Goal: Information Seeking & Learning: Get advice/opinions

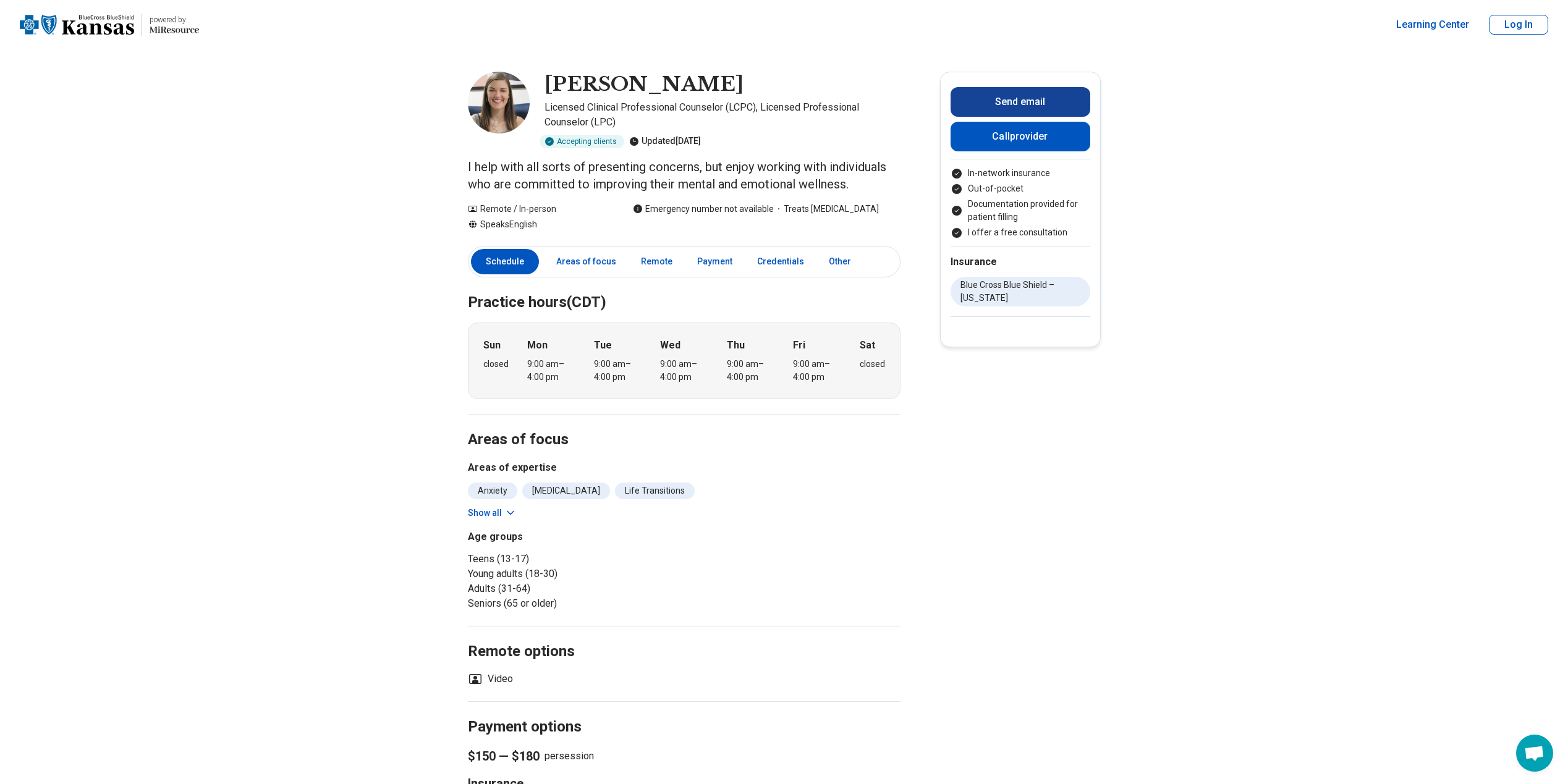
click at [1004, 98] on button "Send email" at bounding box center [1020, 102] width 140 height 30
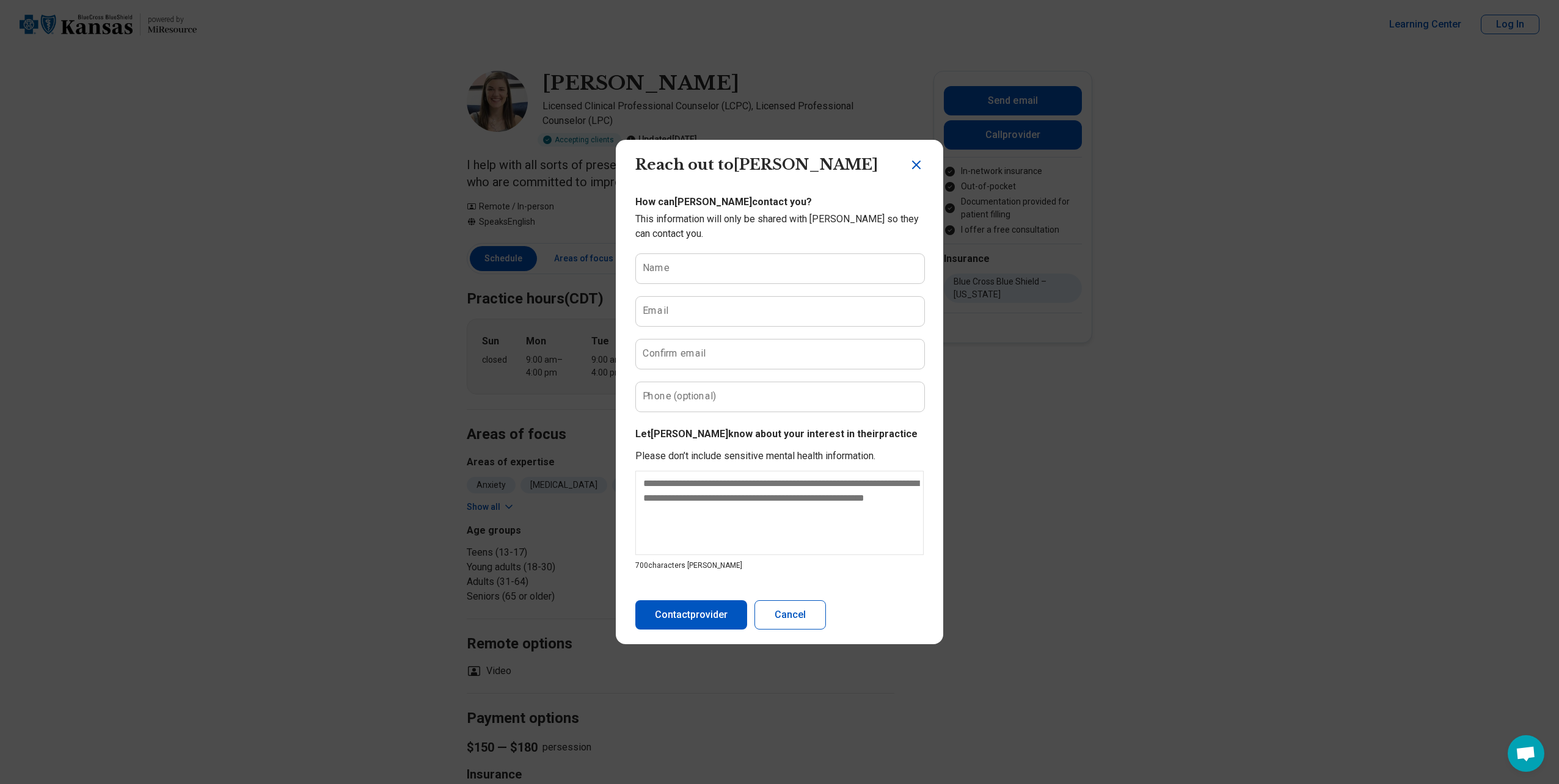
click at [919, 166] on icon "Close dialog" at bounding box center [916, 164] width 15 height 15
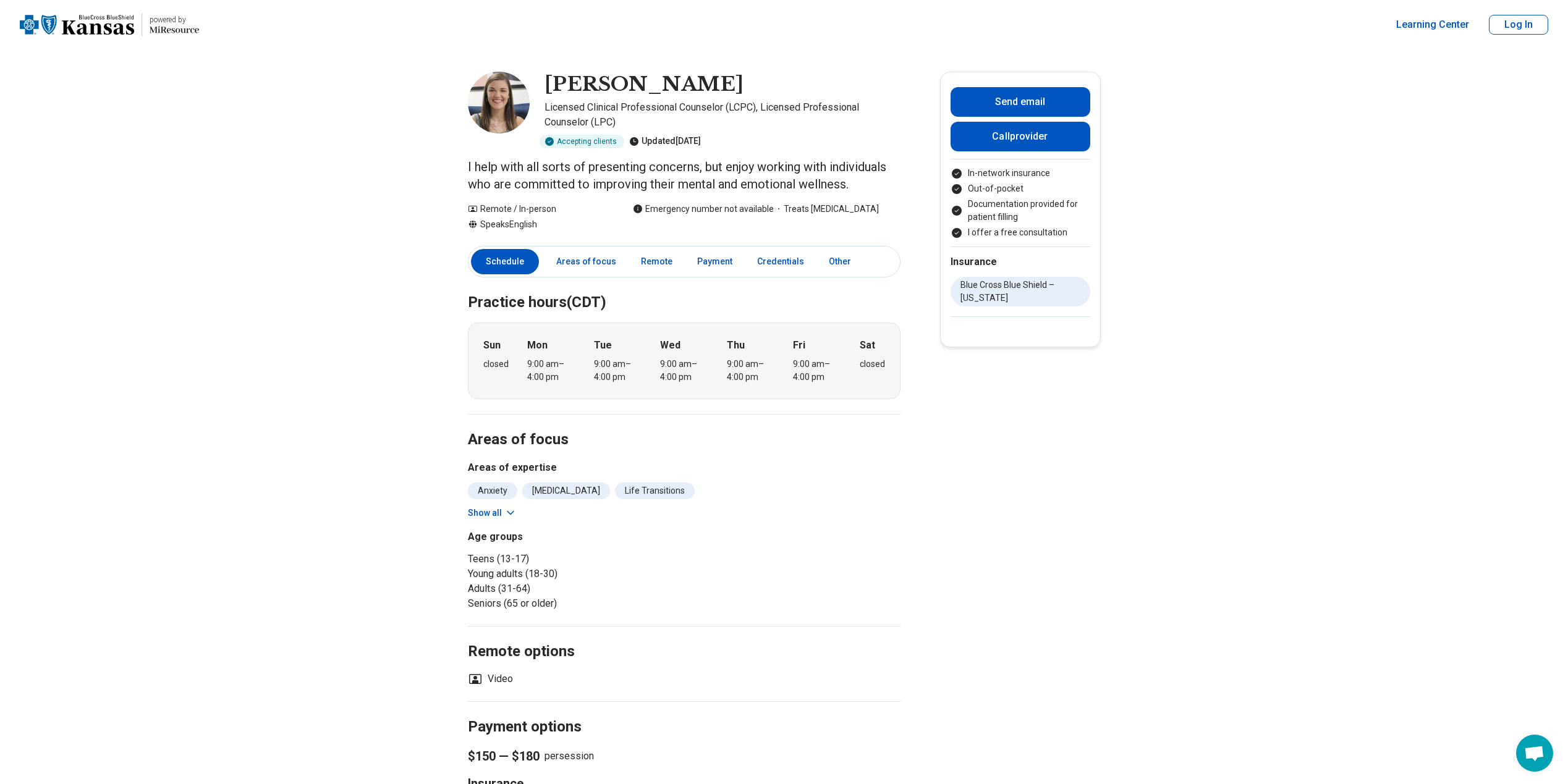
click at [505, 515] on button "Show all" at bounding box center [492, 513] width 49 height 13
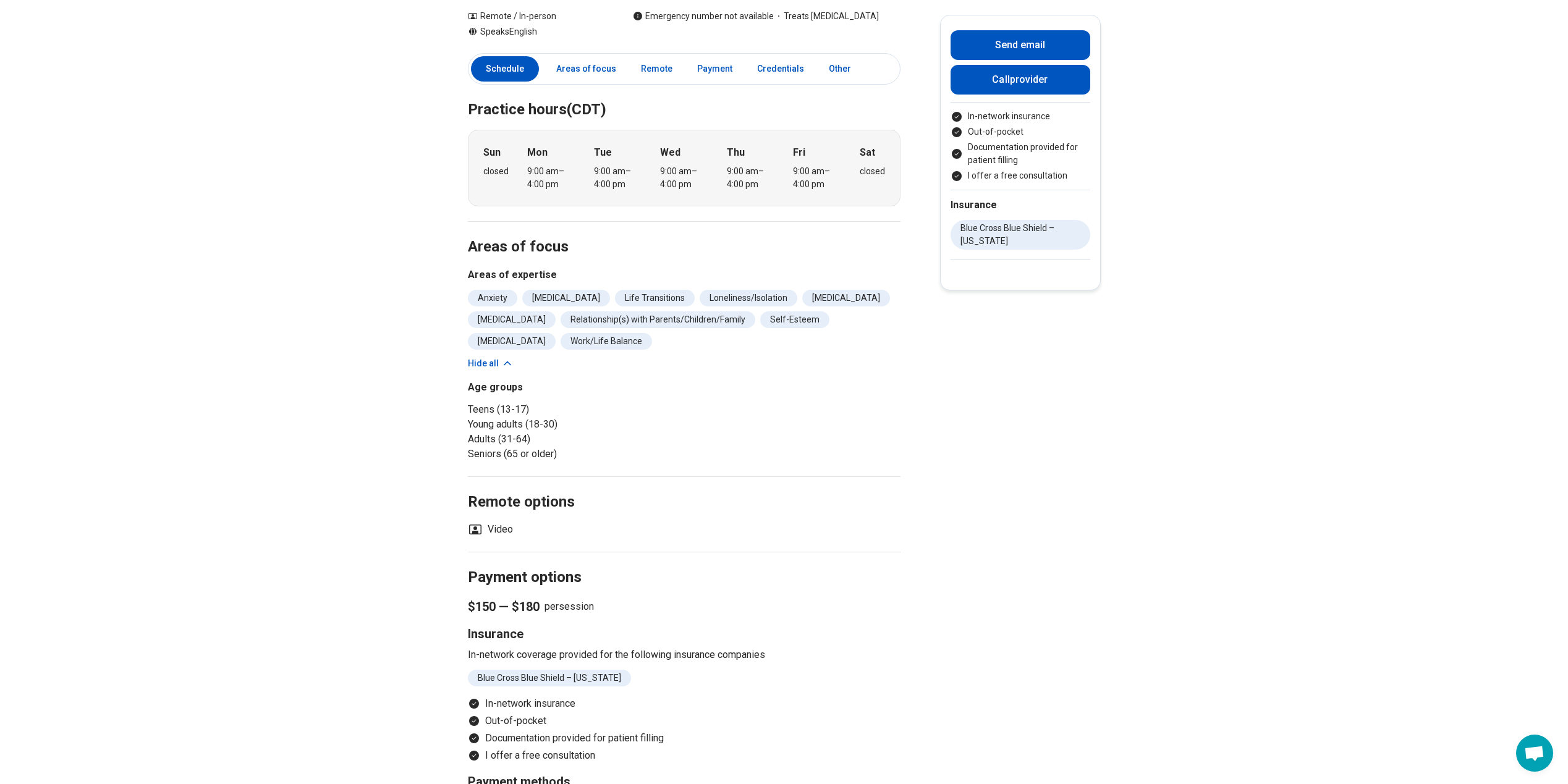
scroll to position [185, 0]
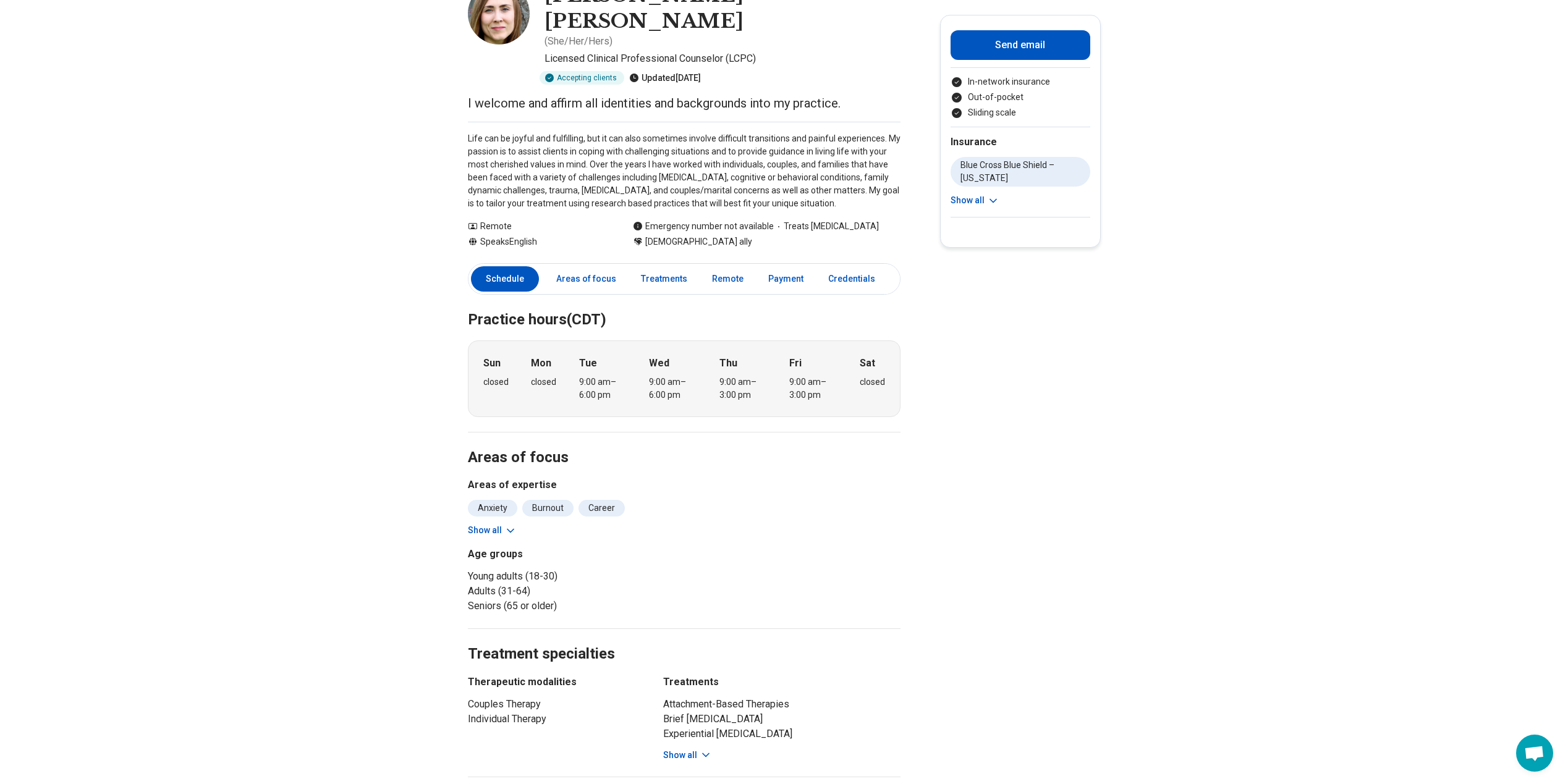
scroll to position [62, 0]
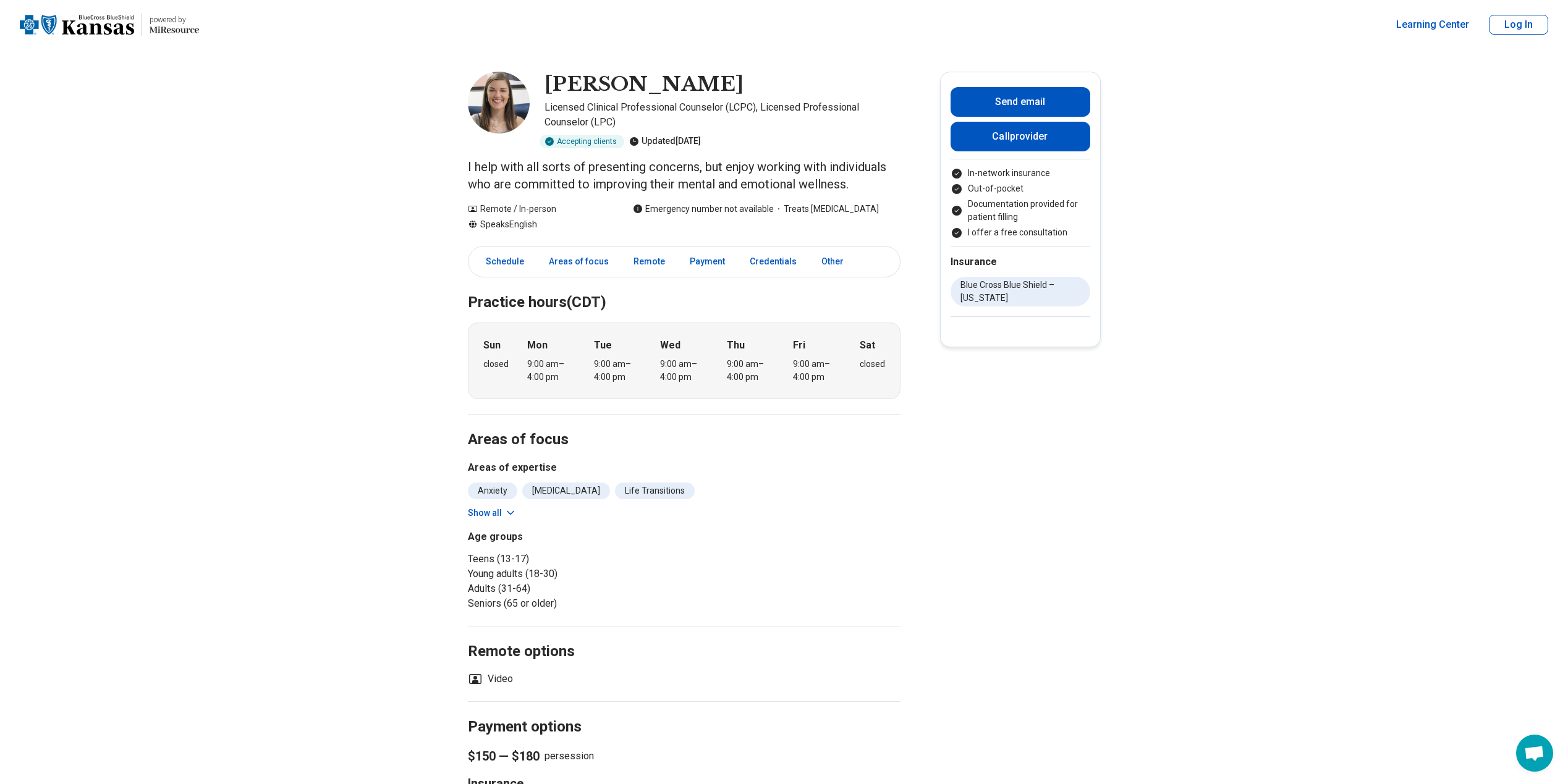
click at [607, 86] on h1 "Emily Kyle" at bounding box center [643, 84] width 199 height 26
drag, startPoint x: 607, startPoint y: 86, endPoint x: 585, endPoint y: 84, distance: 22.1
copy h1 "Emily Kyle"
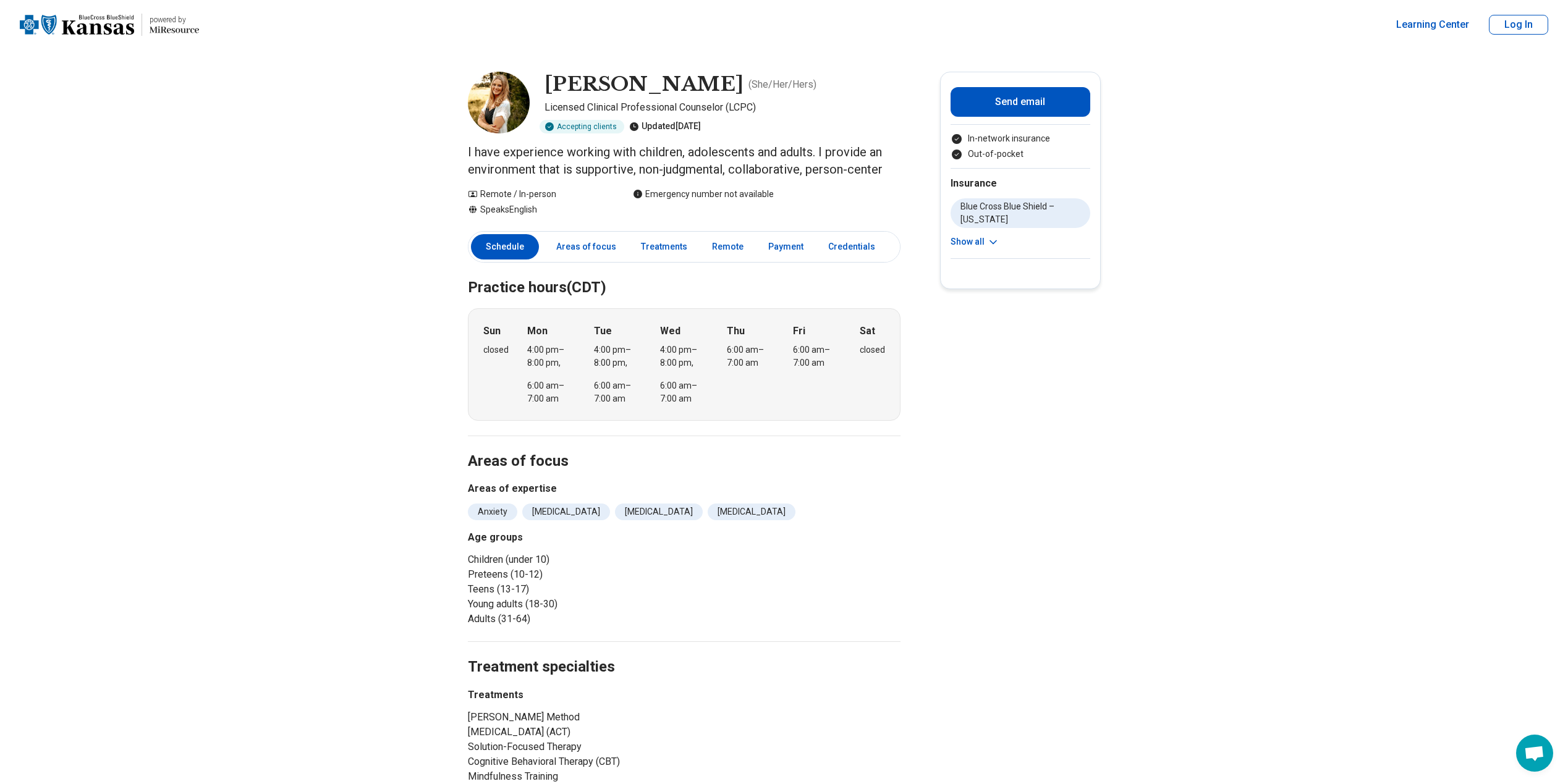
click at [524, 106] on img at bounding box center [499, 102] width 62 height 62
click at [582, 90] on h1 "Elizabeth Van Vleck" at bounding box center [643, 84] width 199 height 26
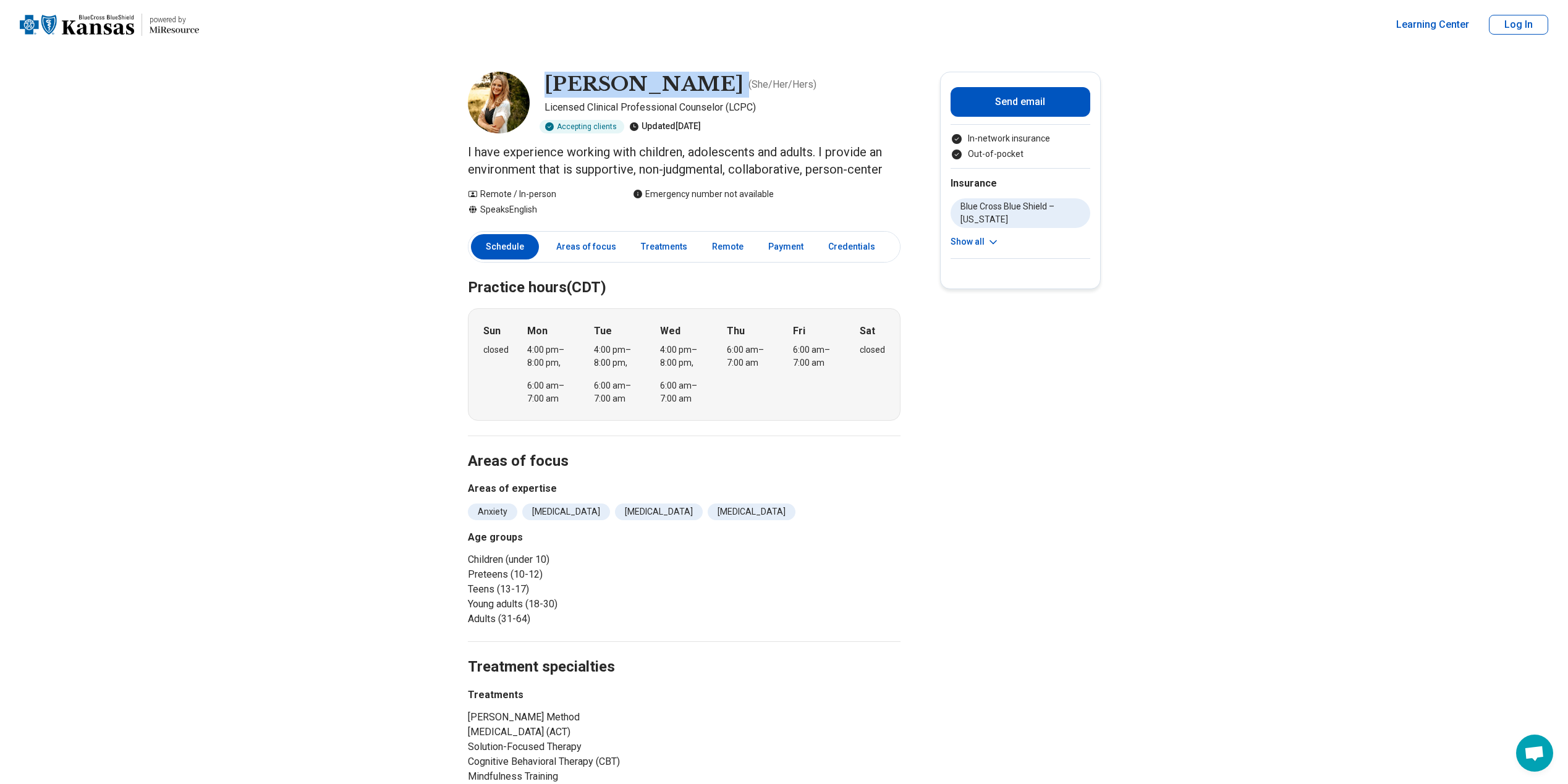
click at [582, 90] on h1 "Elizabeth Van Vleck" at bounding box center [643, 84] width 199 height 26
drag, startPoint x: 582, startPoint y: 90, endPoint x: 702, endPoint y: 94, distance: 120.1
copy h1 "Elizabeth Van Vleck"
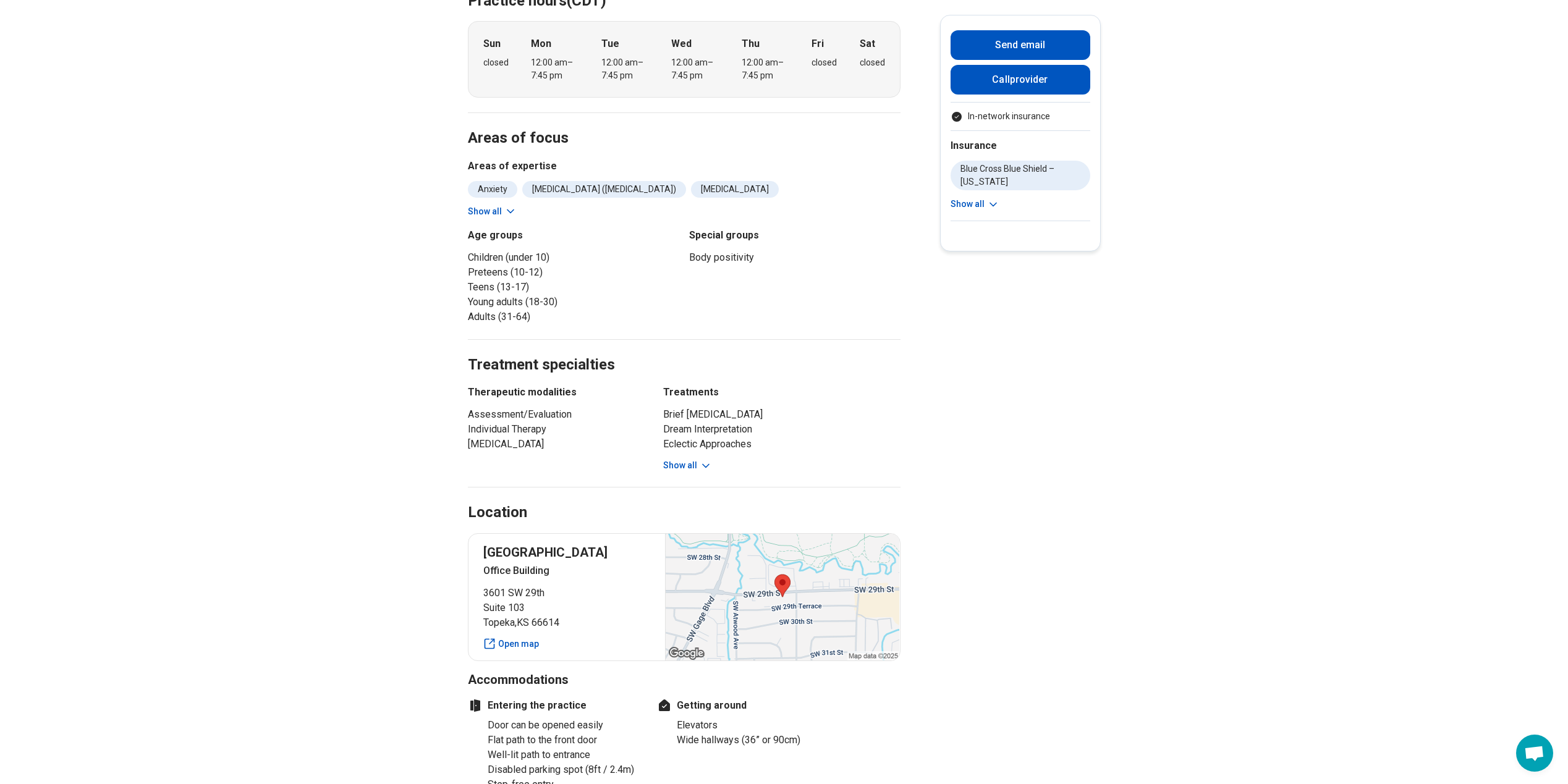
scroll to position [433, 0]
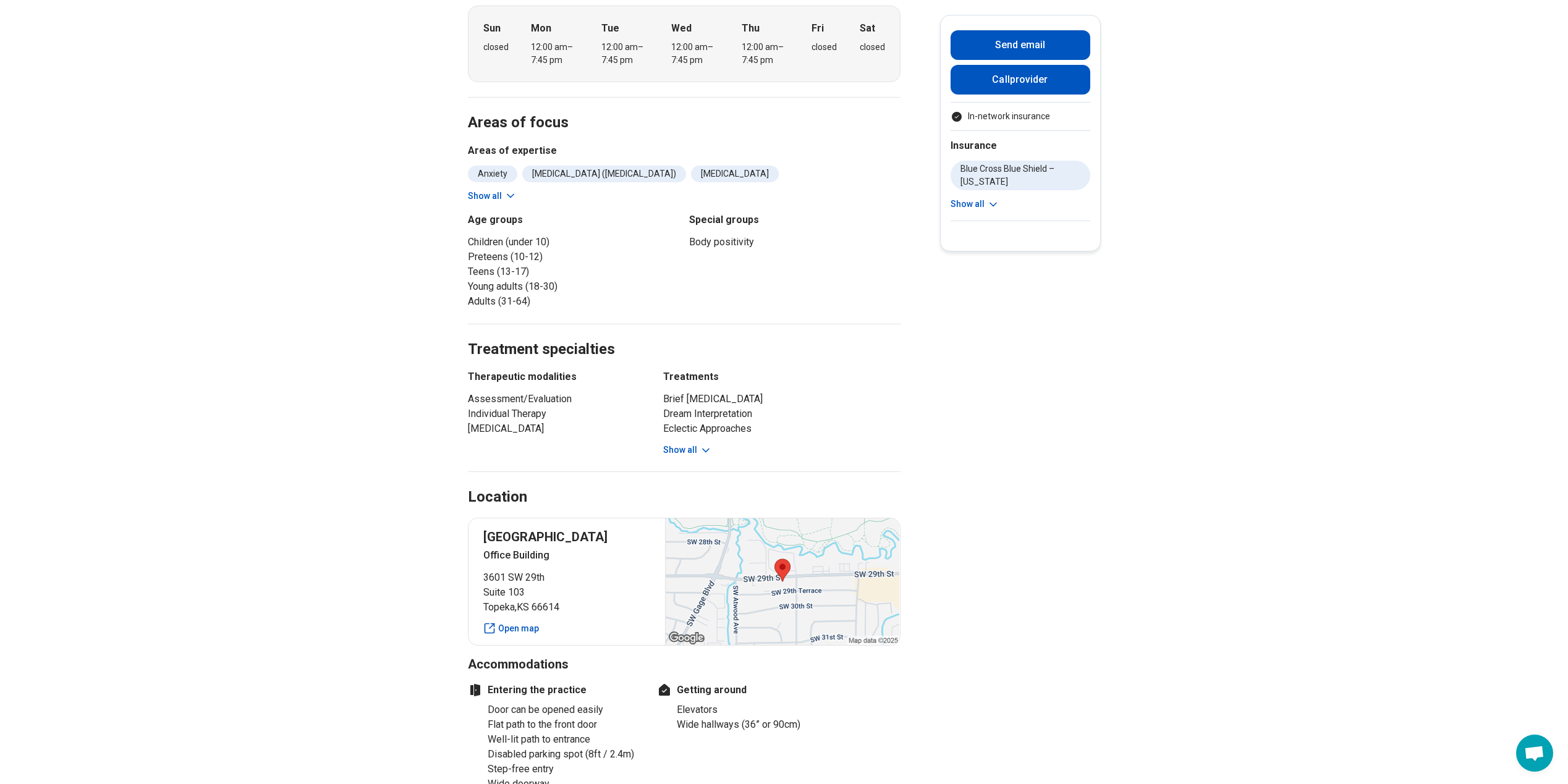
click at [702, 444] on icon at bounding box center [706, 450] width 12 height 12
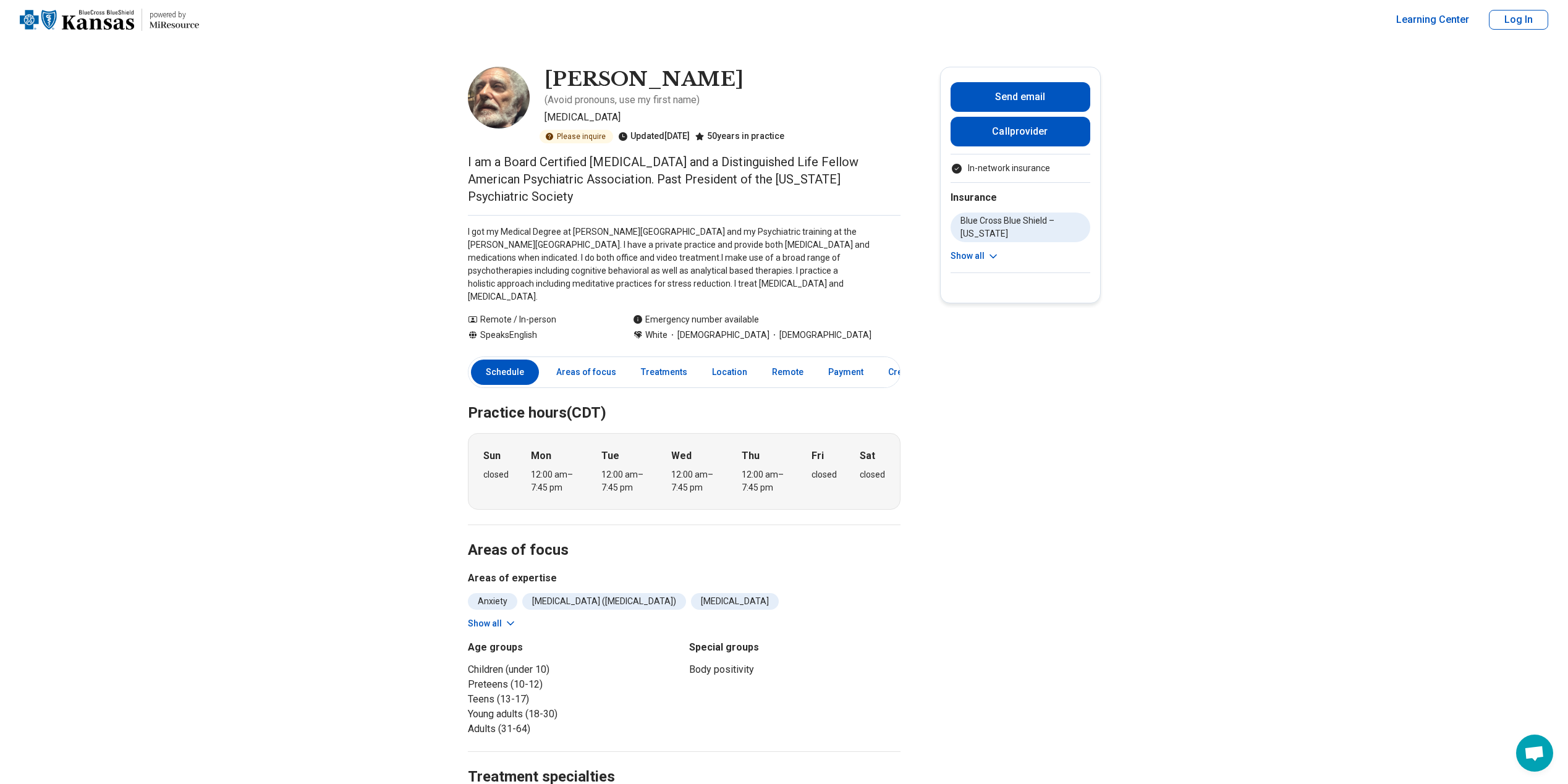
scroll to position [0, 0]
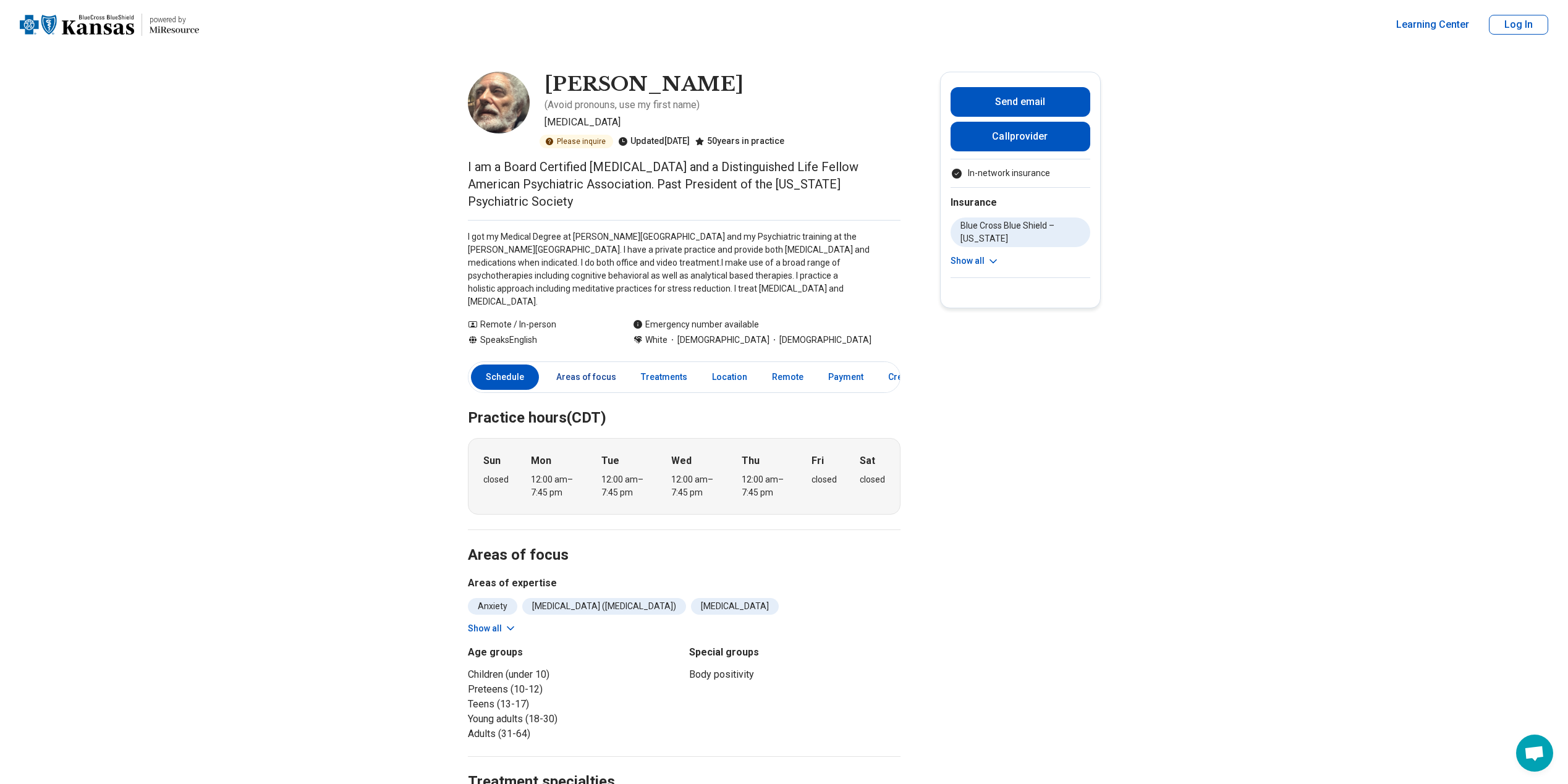
click at [576, 365] on link "Areas of focus" at bounding box center [586, 377] width 75 height 26
click at [663, 365] on link "Treatments" at bounding box center [663, 377] width 61 height 26
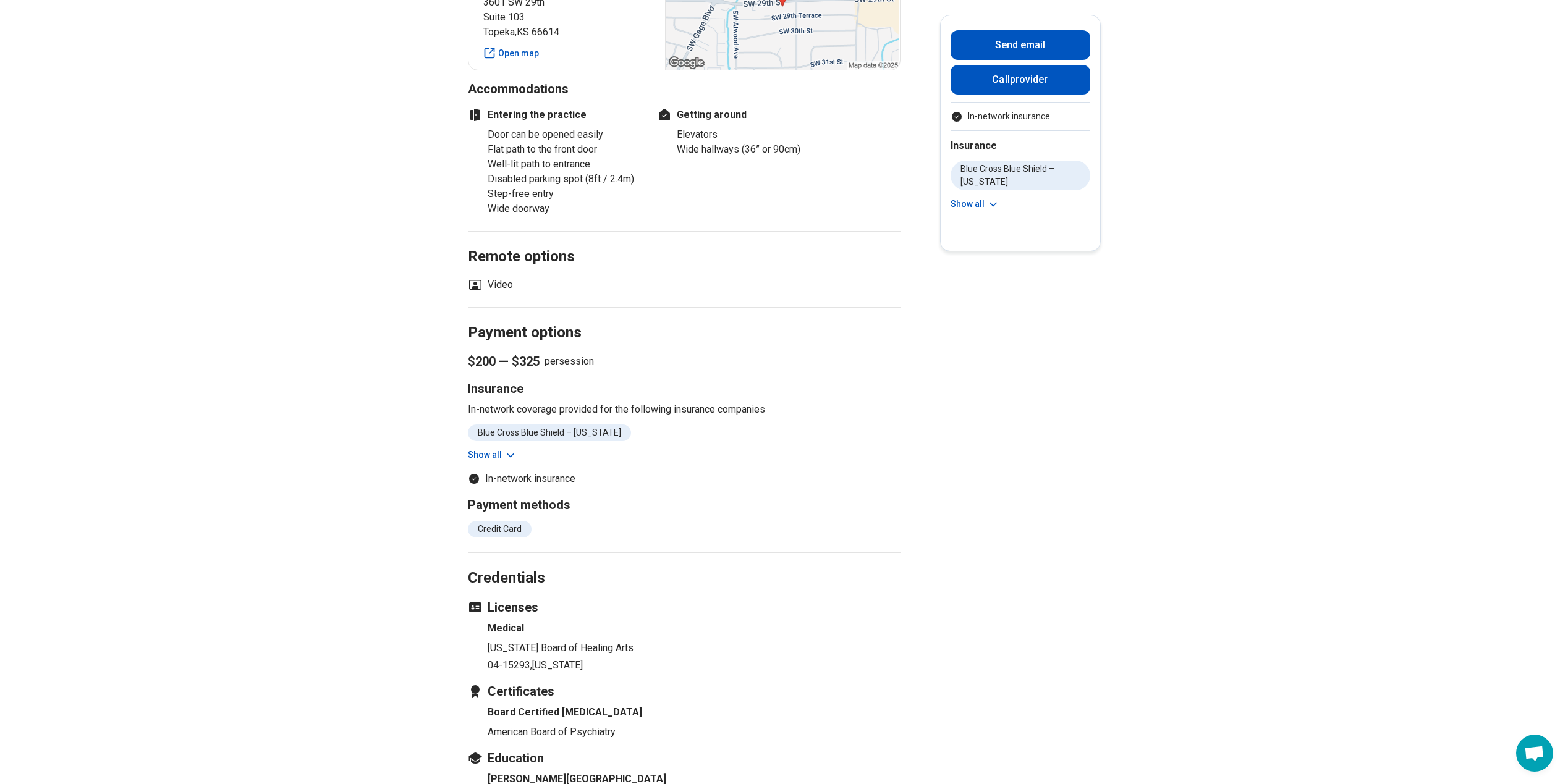
scroll to position [1391, 0]
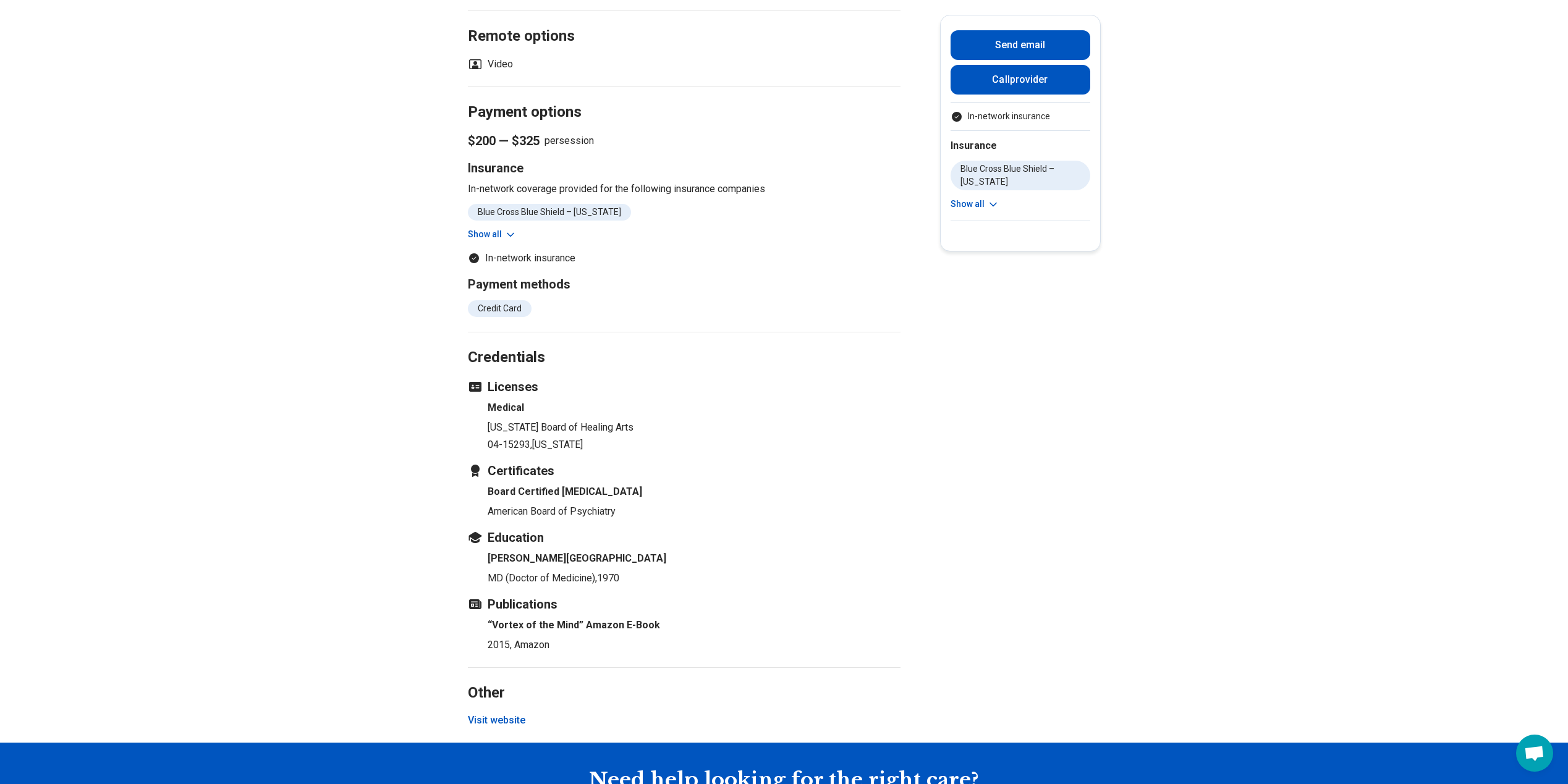
click at [522, 712] on button "Visit website" at bounding box center [496, 720] width 57 height 15
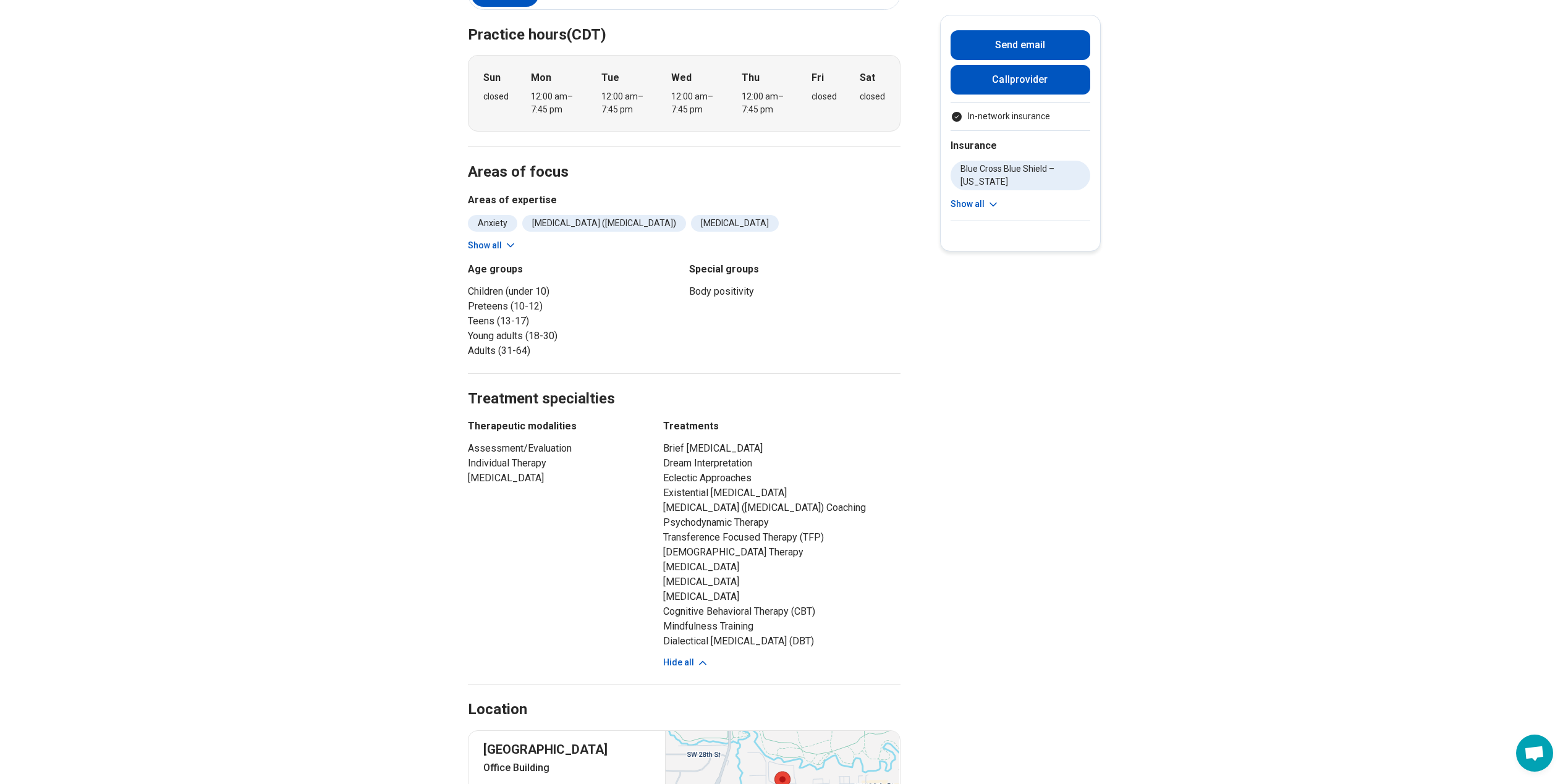
scroll to position [155, 0]
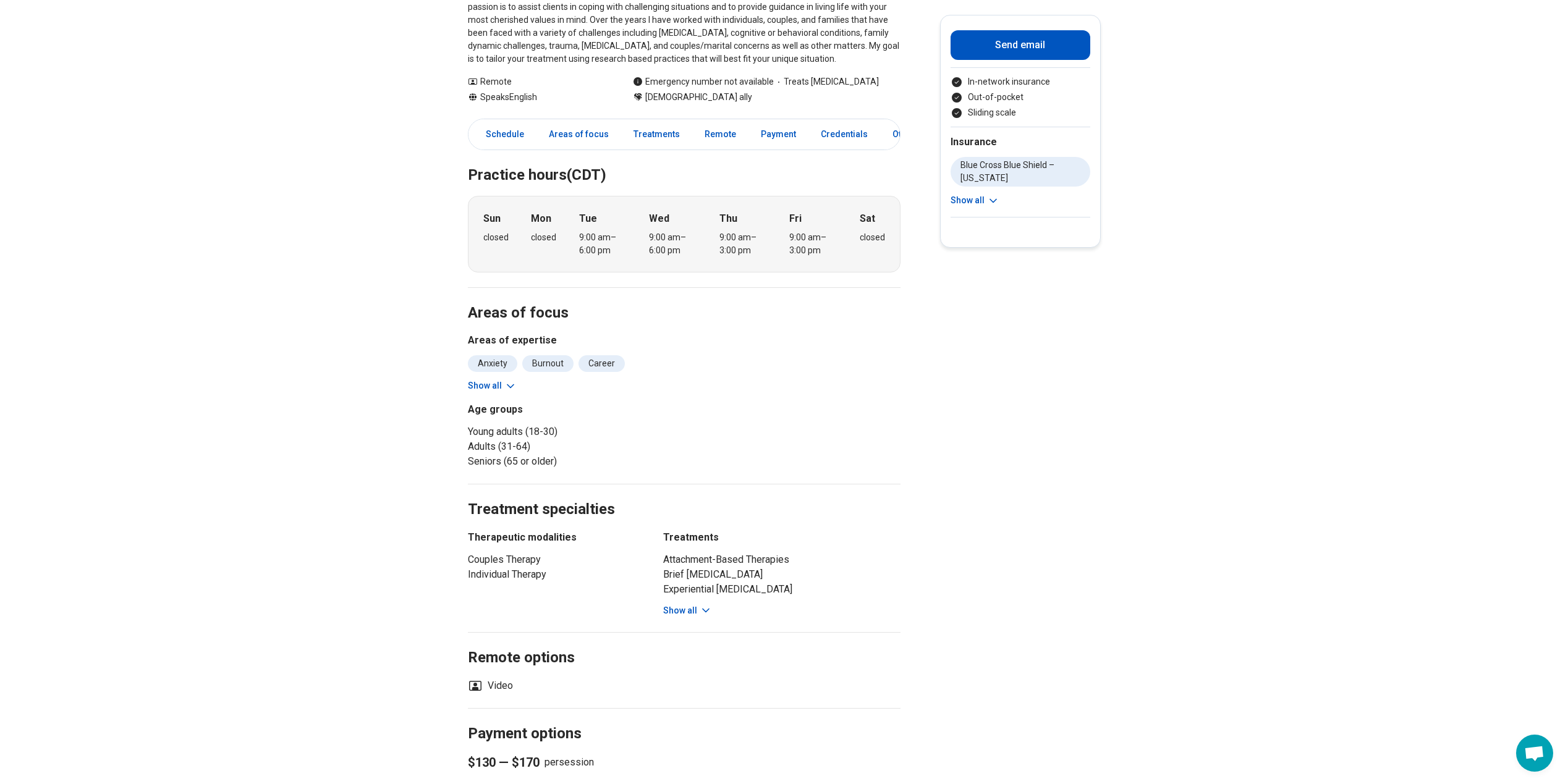
scroll to position [247, 0]
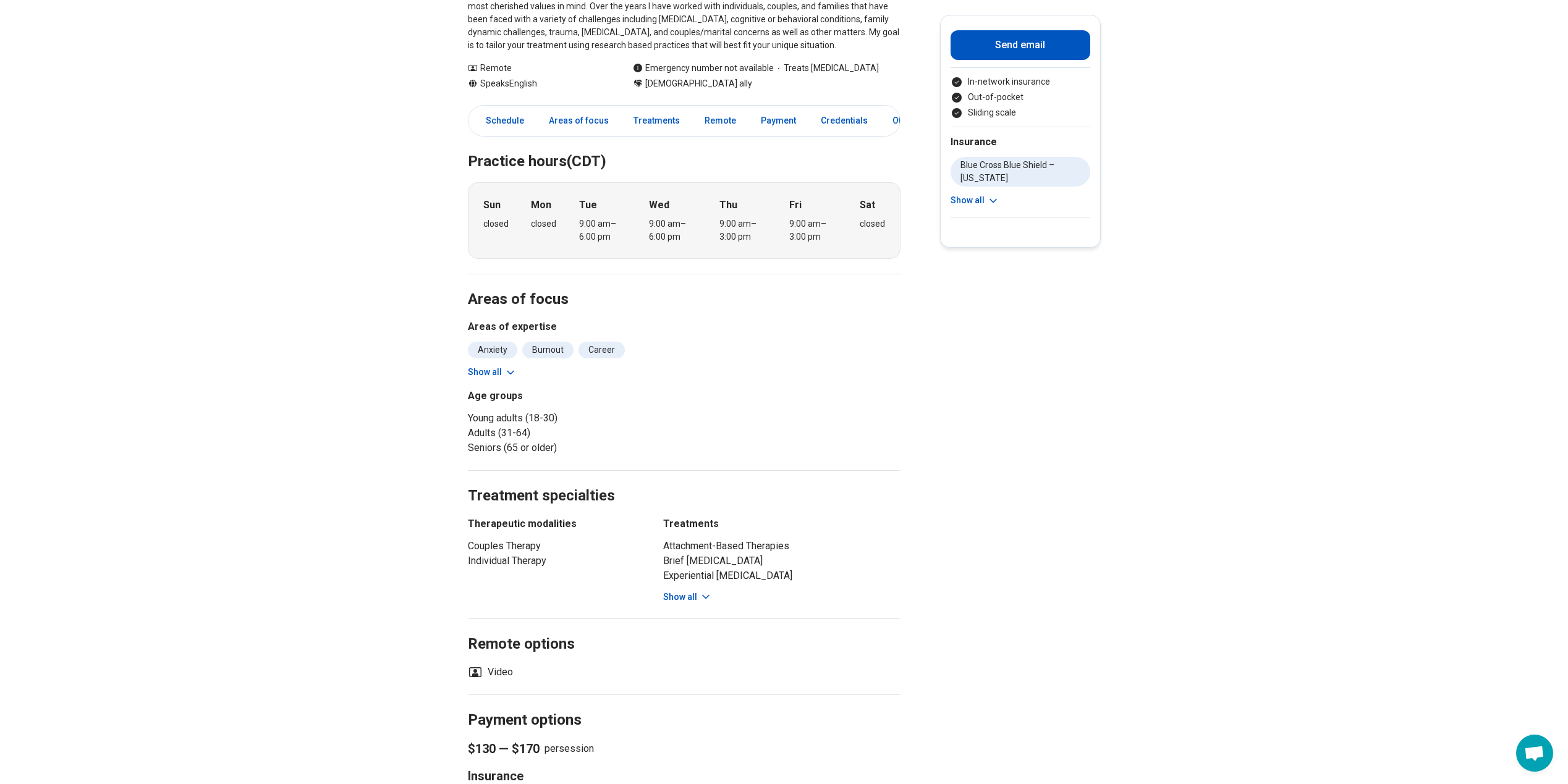
click at [703, 591] on icon at bounding box center [706, 597] width 12 height 12
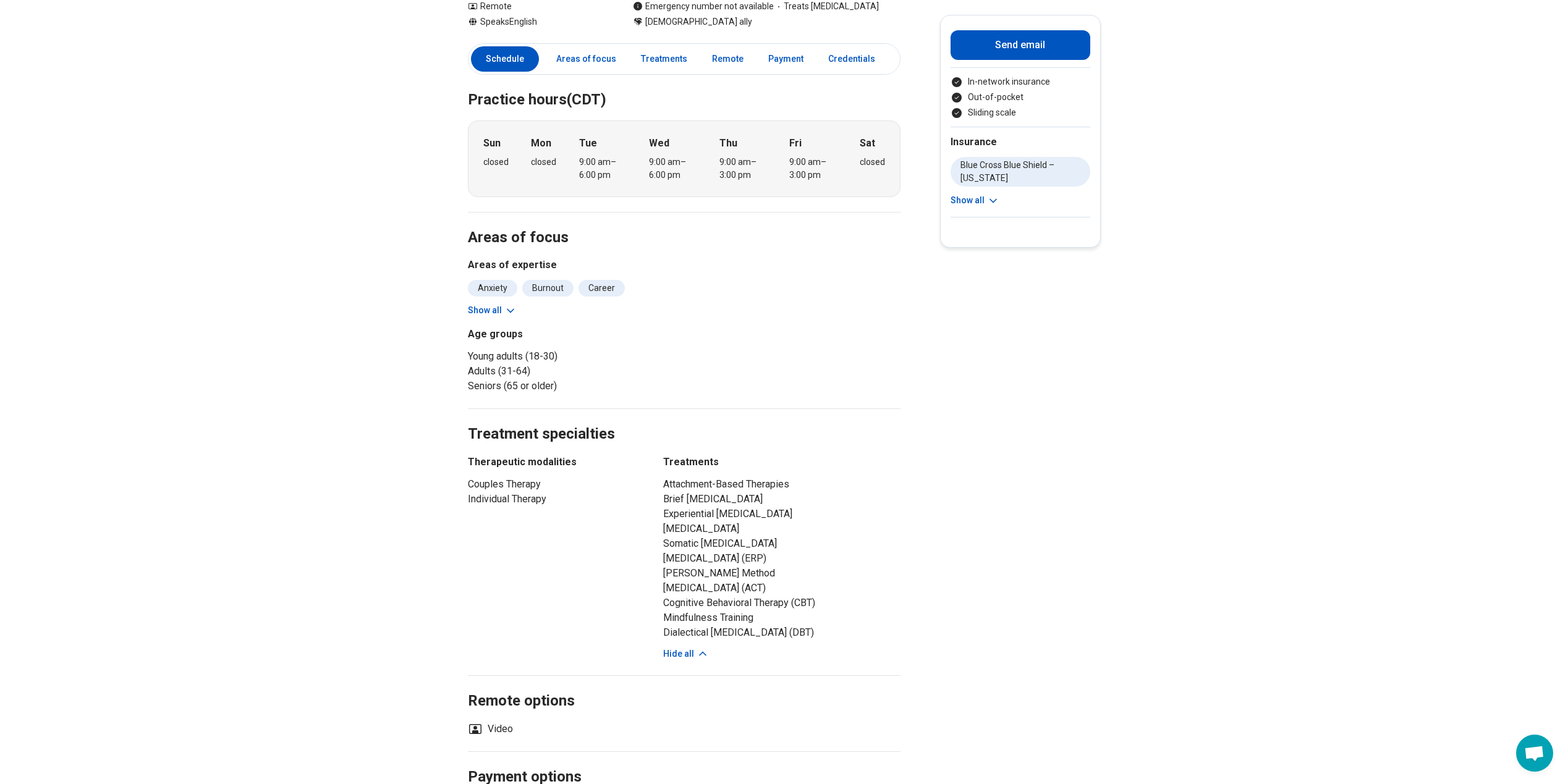
scroll to position [0, 0]
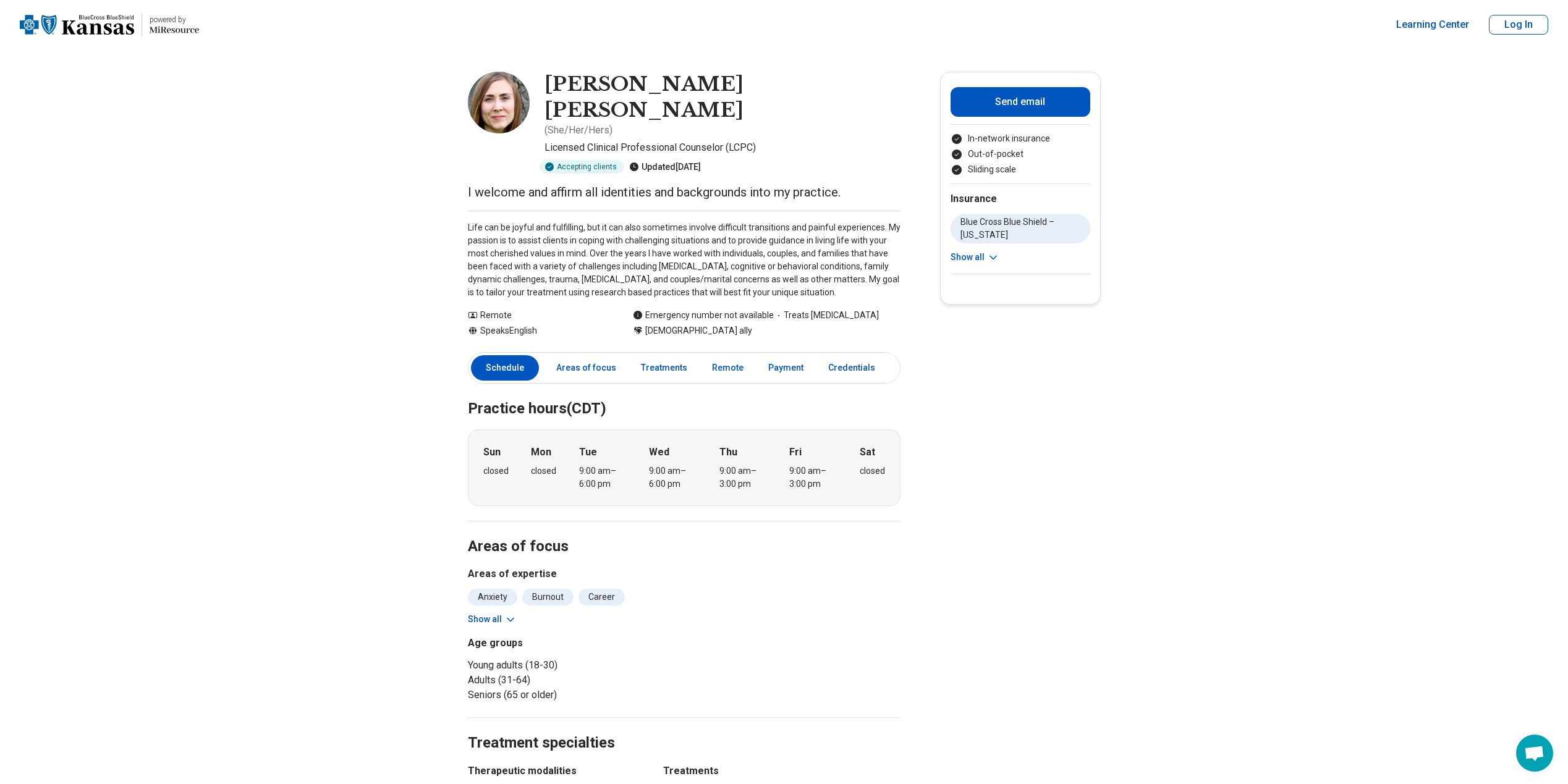
click at [593, 85] on h1 "[PERSON_NAME] [PERSON_NAME]" at bounding box center [722, 97] width 356 height 51
copy h1 "[PERSON_NAME] [PERSON_NAME]"
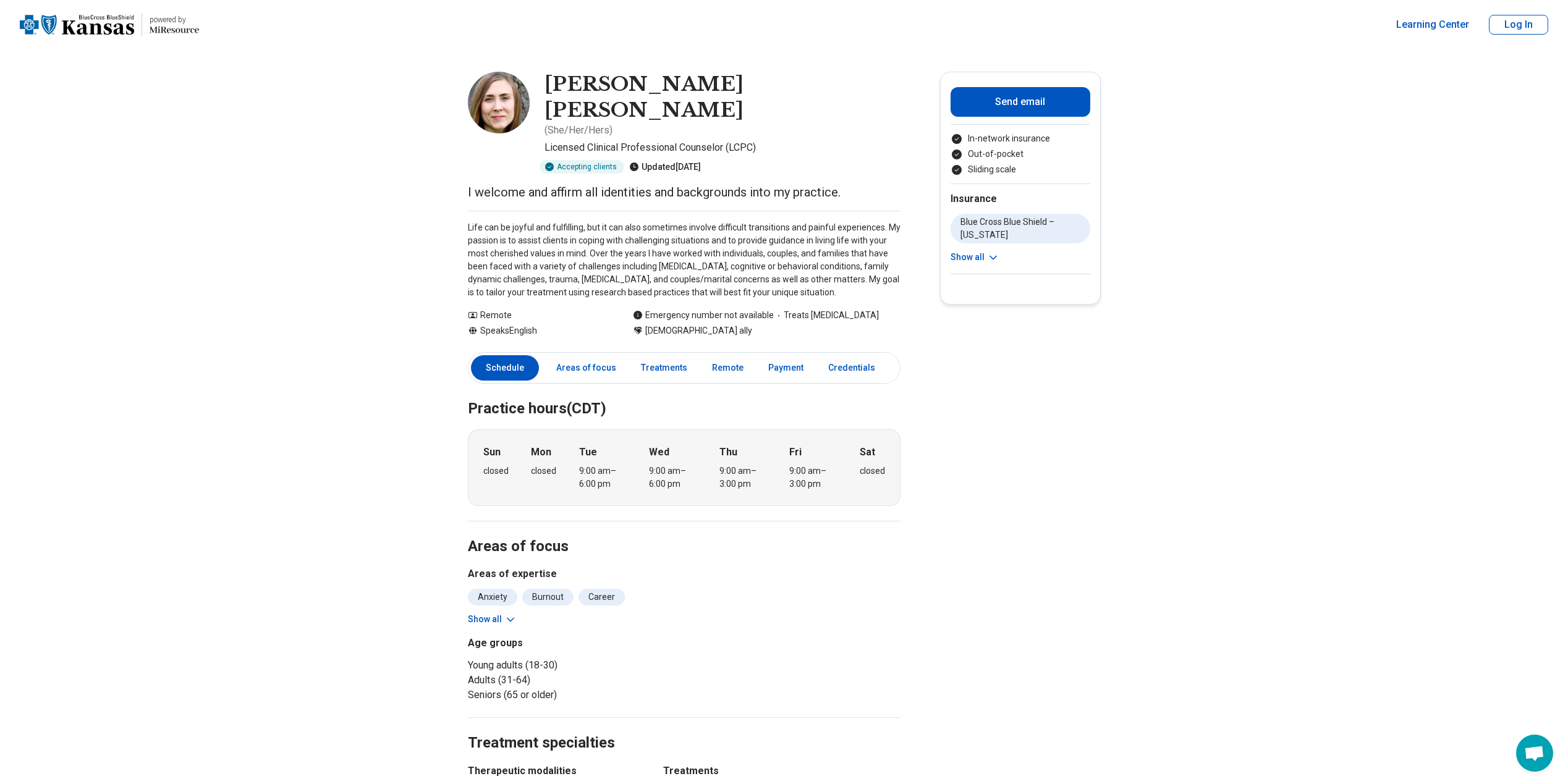
click at [995, 256] on icon at bounding box center [993, 258] width 12 height 12
click at [595, 355] on link "Areas of focus" at bounding box center [586, 367] width 75 height 26
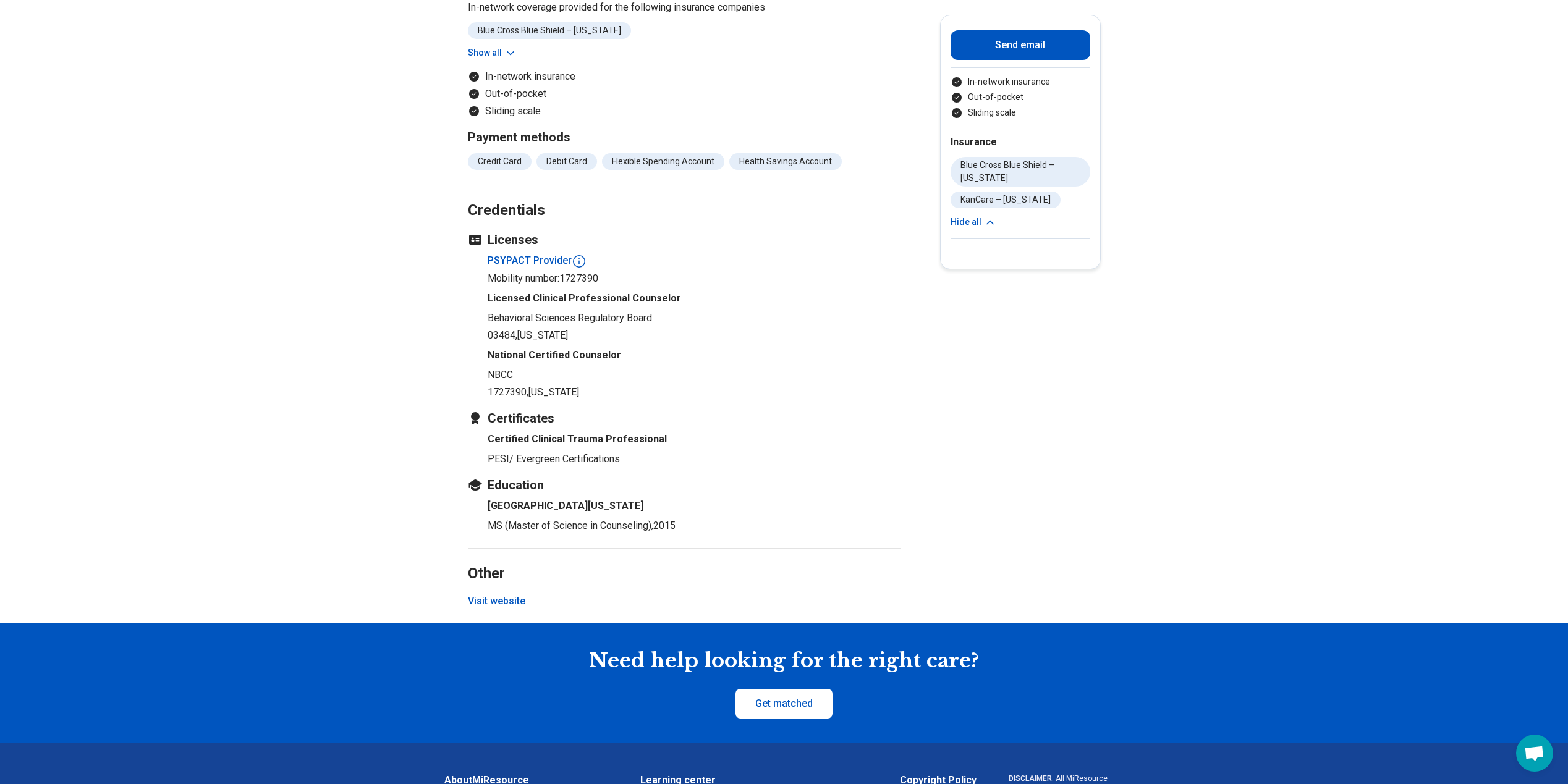
scroll to position [1173, 0]
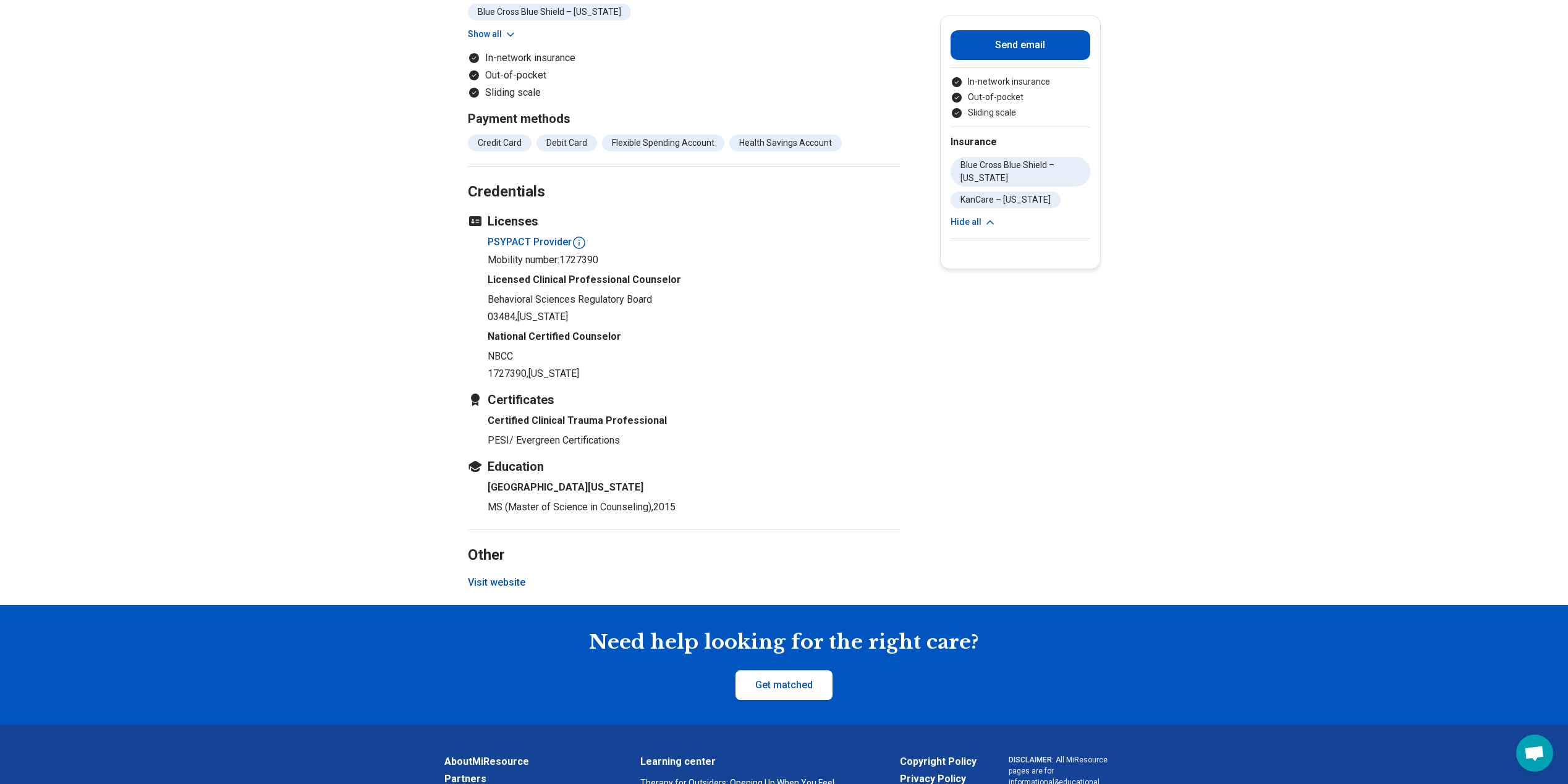
click at [507, 575] on button "Visit website" at bounding box center [496, 582] width 57 height 15
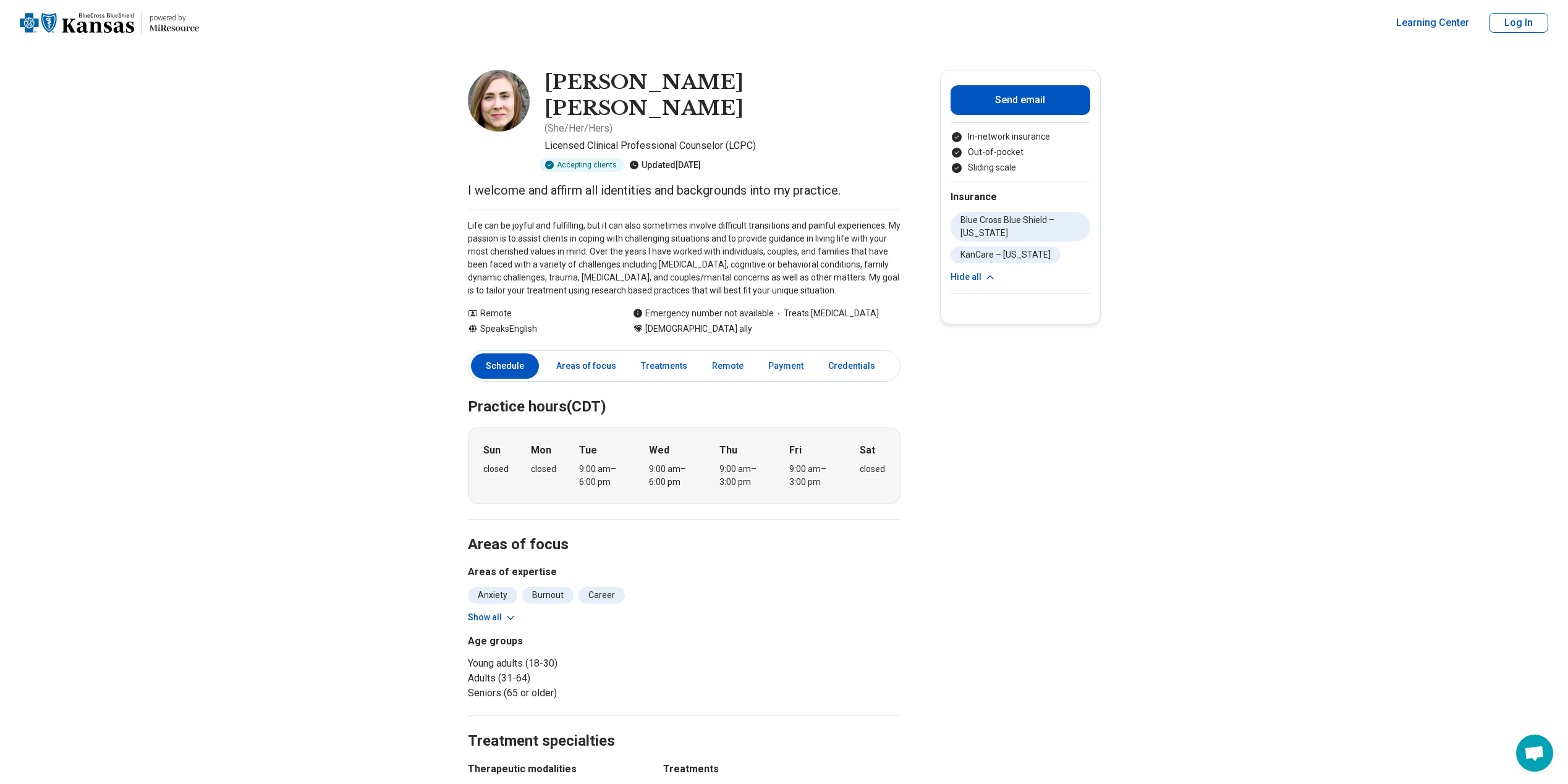
scroll to position [0, 0]
